Goal: Find contact information: Find contact information

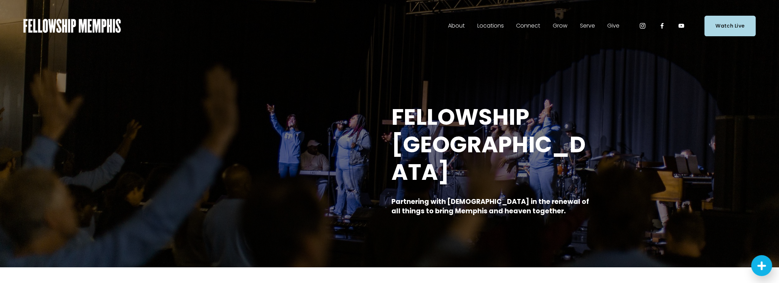
click at [0, 0] on span "Staff" at bounding box center [0, 0] width 0 height 0
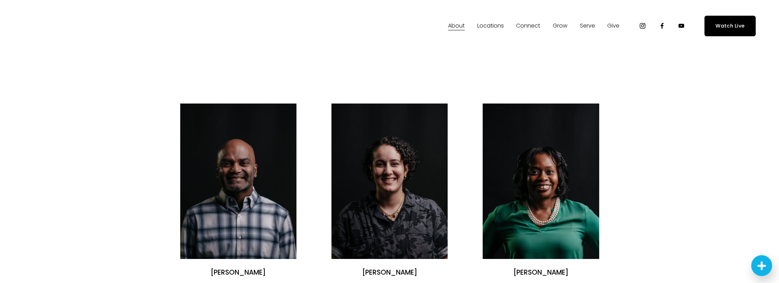
scroll to position [35, 0]
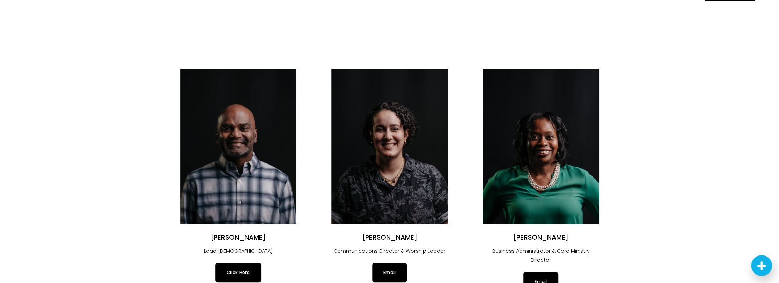
click at [214, 161] on img at bounding box center [238, 146] width 116 height 155
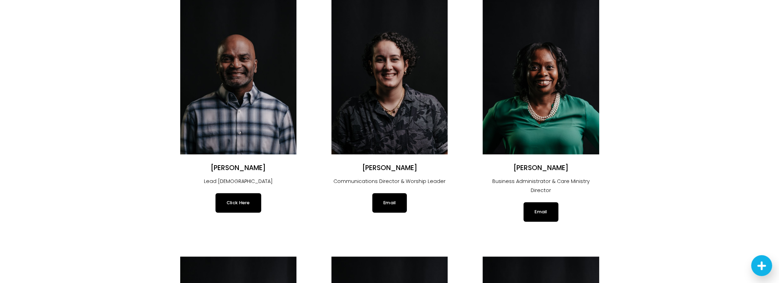
scroll to position [140, 0]
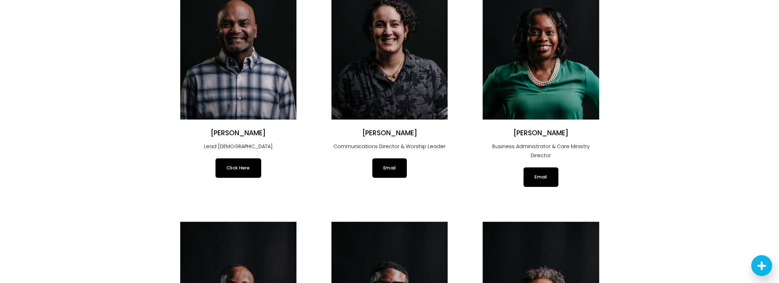
click at [236, 168] on link "Click Here" at bounding box center [238, 168] width 46 height 20
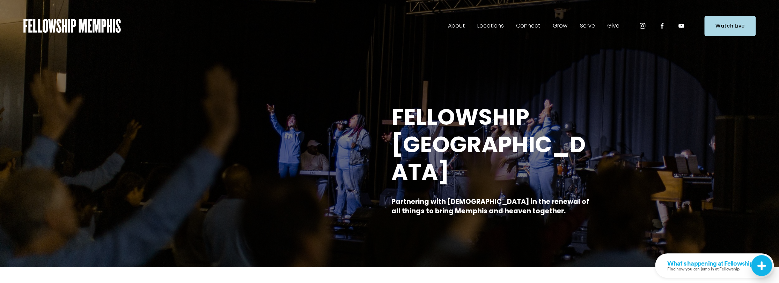
click at [0, 0] on span "Staff" at bounding box center [0, 0] width 0 height 0
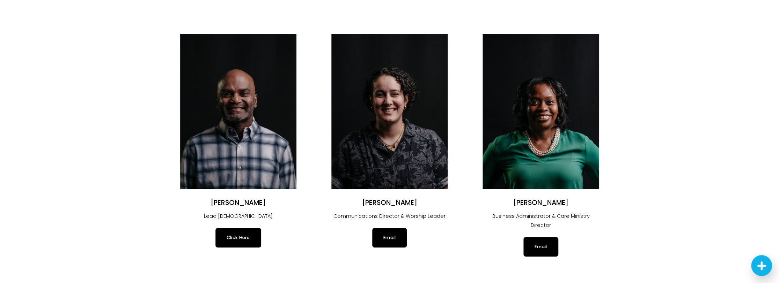
scroll to position [105, 0]
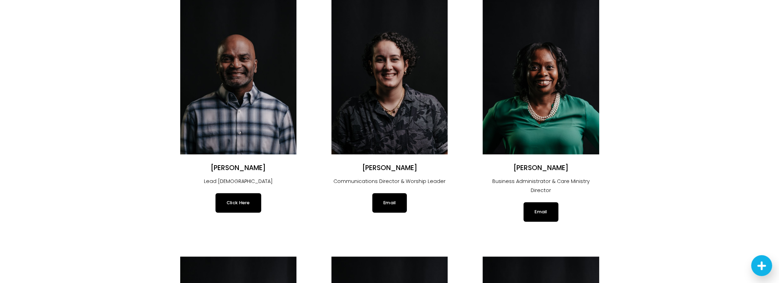
click at [245, 72] on img at bounding box center [238, 76] width 116 height 155
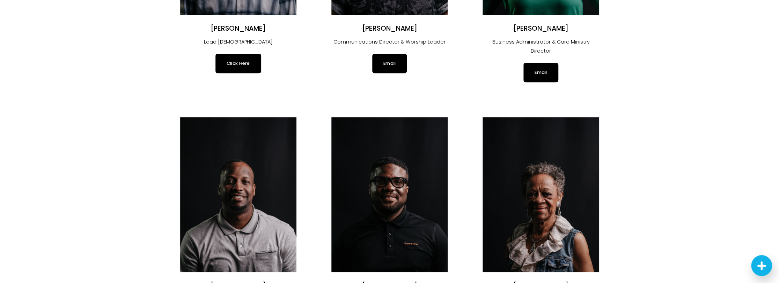
scroll to position [314, 0]
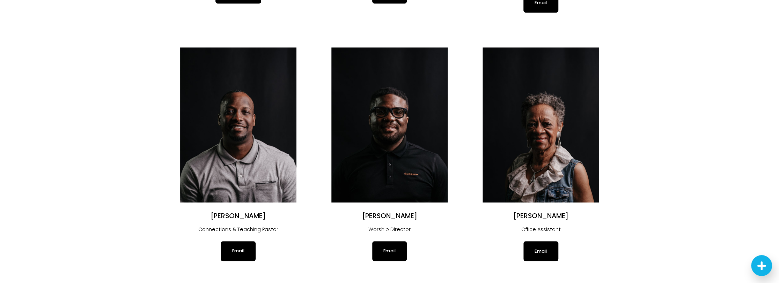
click at [229, 136] on img at bounding box center [238, 124] width 116 height 155
click at [239, 246] on link "Email" at bounding box center [238, 252] width 35 height 20
drag, startPoint x: 366, startPoint y: 207, endPoint x: 417, endPoint y: 209, distance: 51.3
click at [417, 212] on h2 "[PERSON_NAME]" at bounding box center [389, 216] width 116 height 9
drag, startPoint x: 417, startPoint y: 209, endPoint x: 394, endPoint y: 208, distance: 22.7
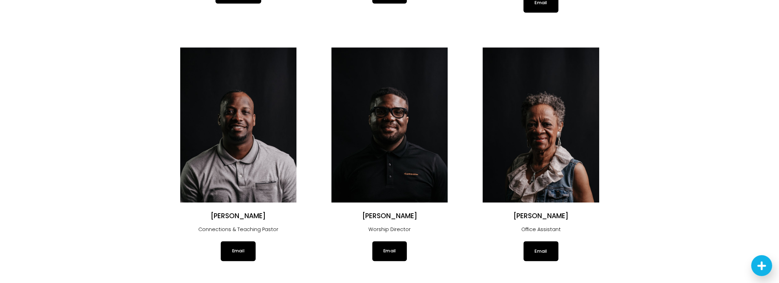
copy h2 "[PERSON_NAME]"
